Goal: Information Seeking & Learning: Check status

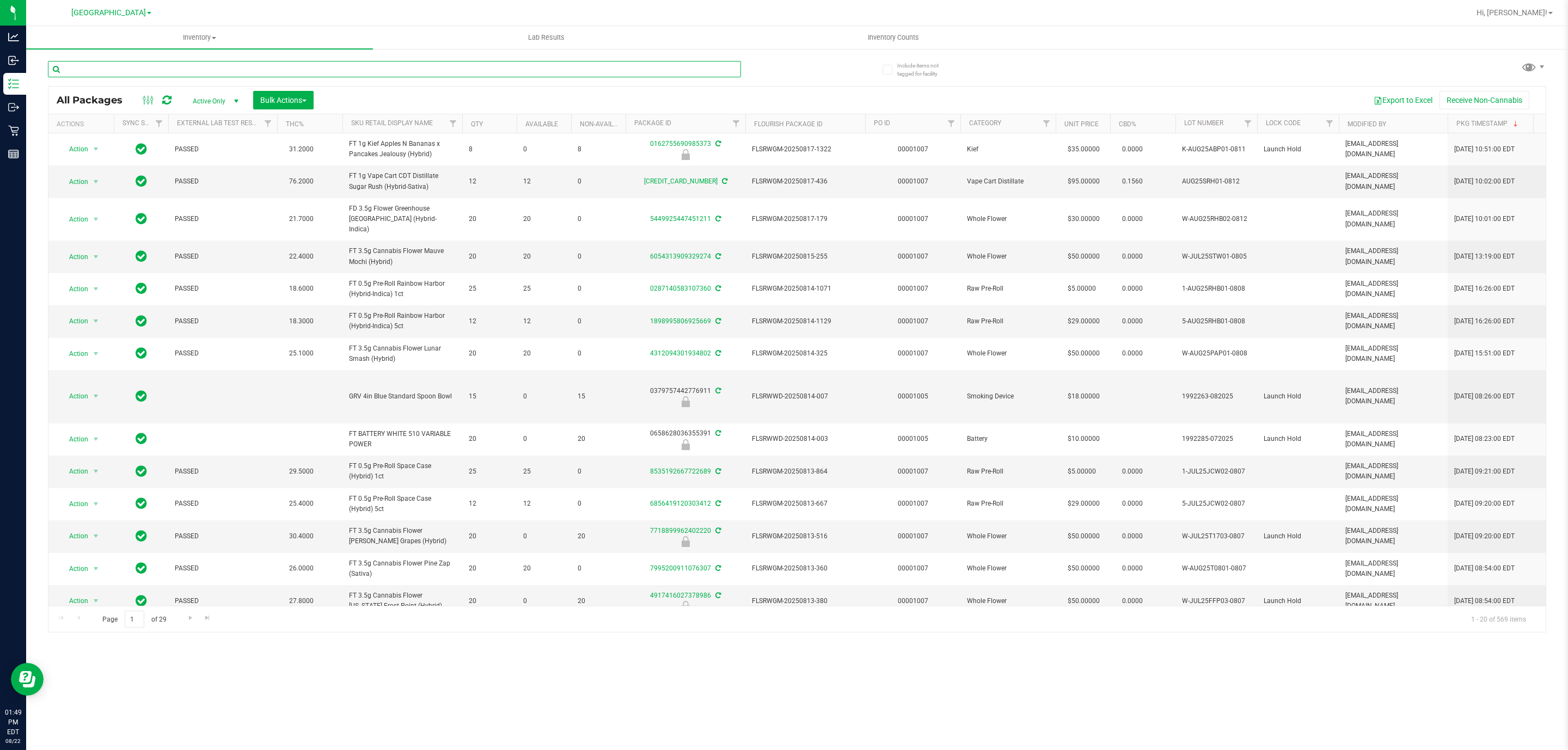
click at [261, 72] on input "text" at bounding box center [394, 69] width 693 height 16
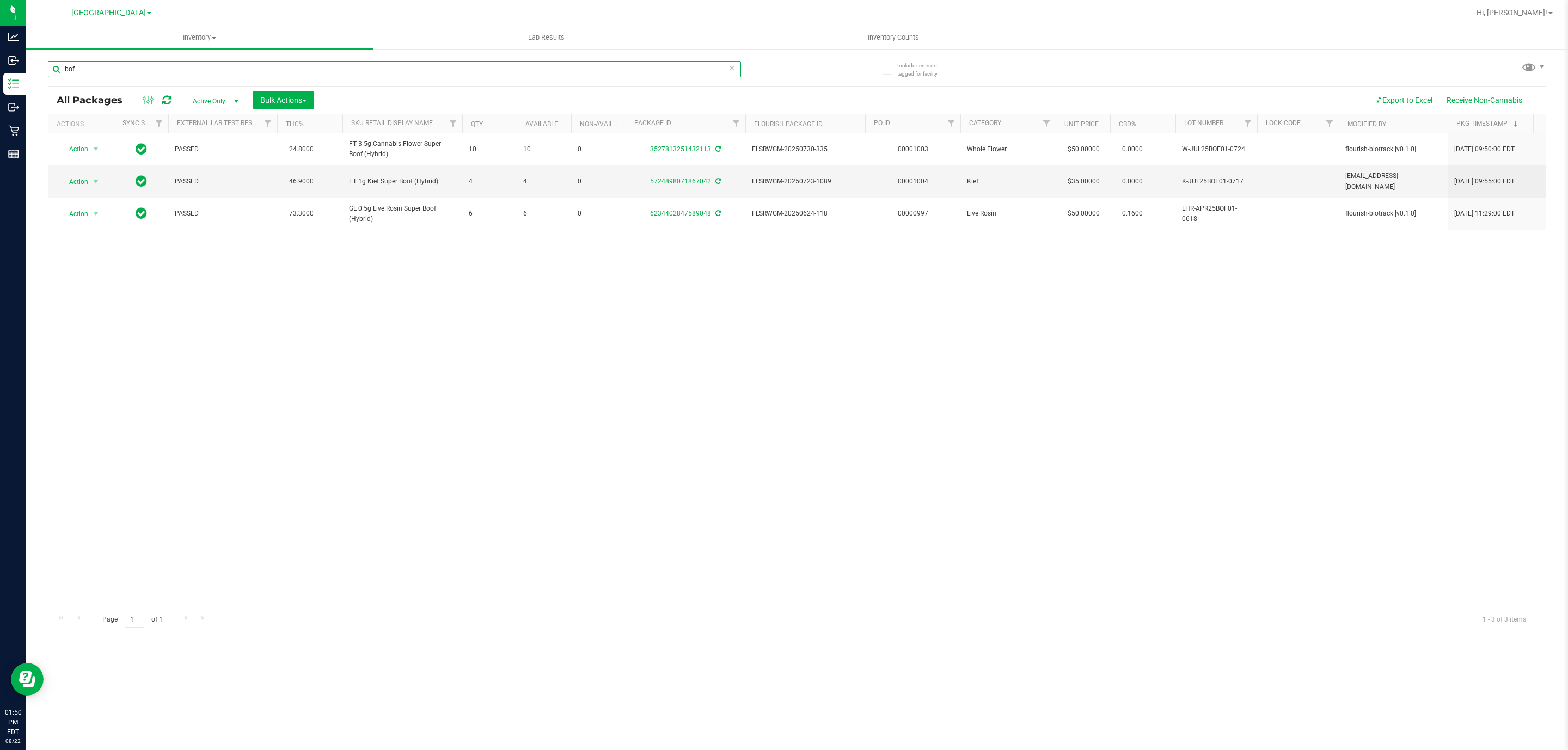
click at [108, 73] on input "bof" at bounding box center [394, 69] width 693 height 16
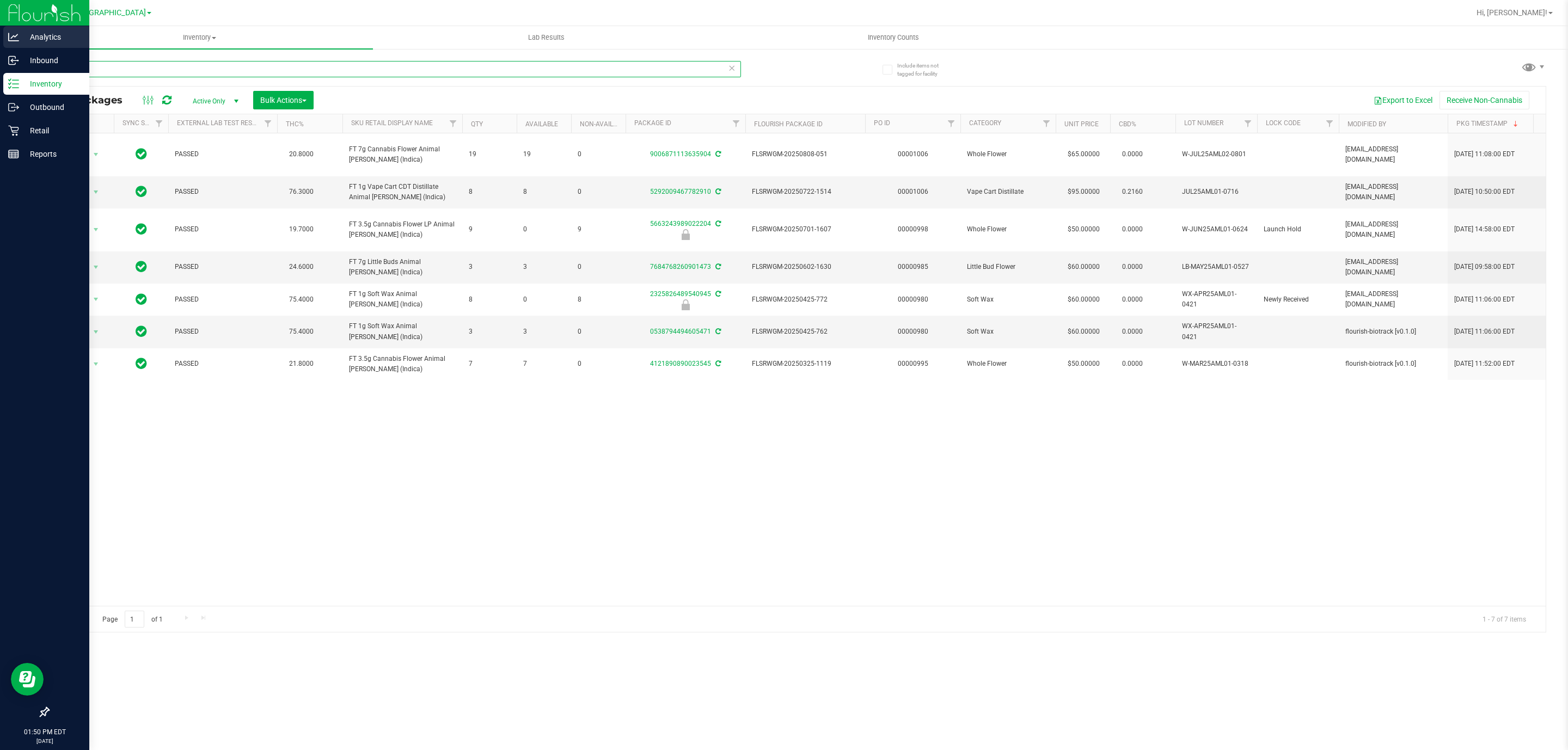
type input "a"
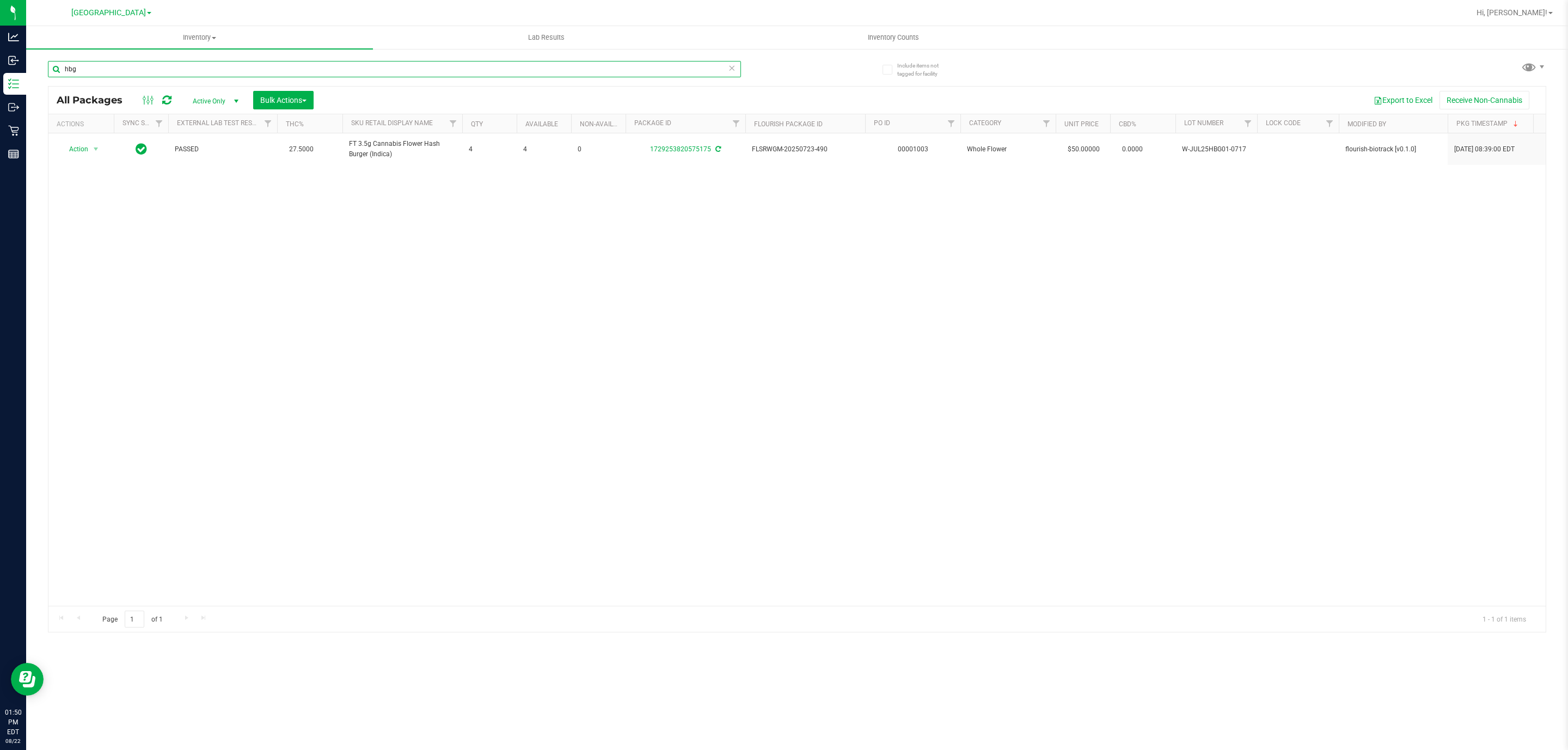
click at [213, 64] on input "hbg" at bounding box center [394, 69] width 693 height 16
type input "5-JUL25YON01-0730"
